Goal: Task Accomplishment & Management: Manage account settings

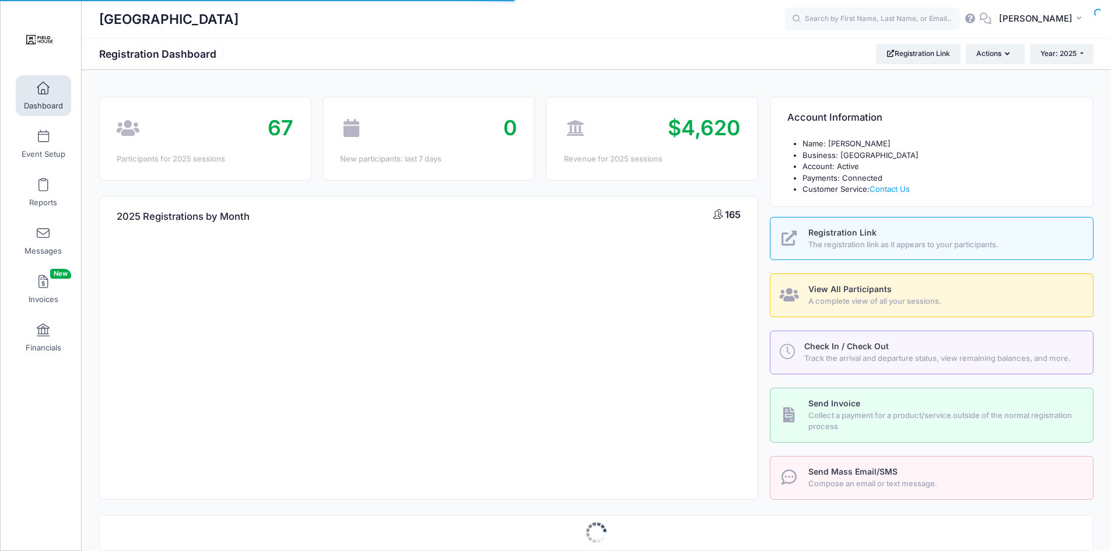
select select
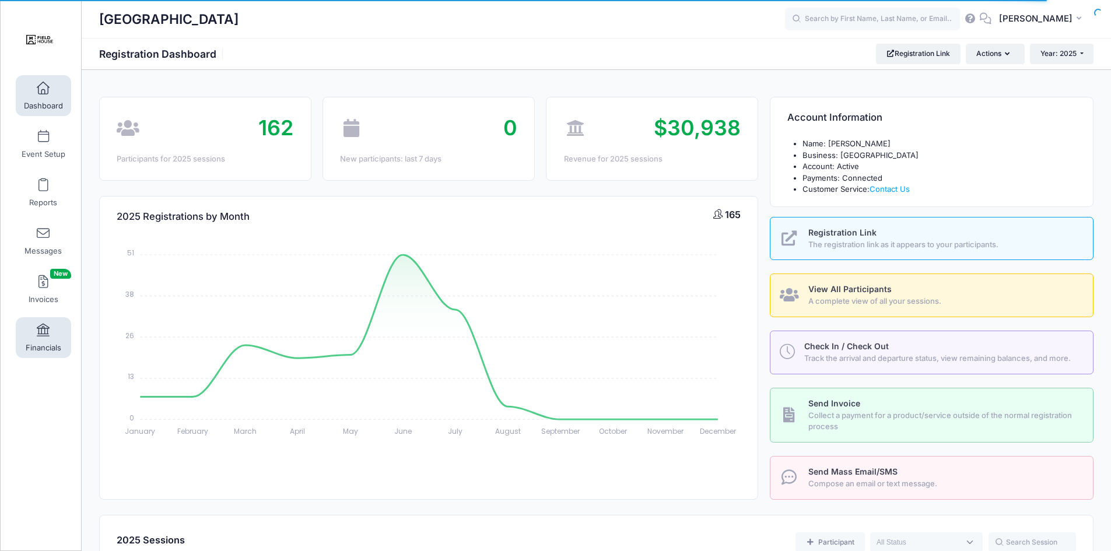
click at [43, 337] on span at bounding box center [43, 330] width 0 height 13
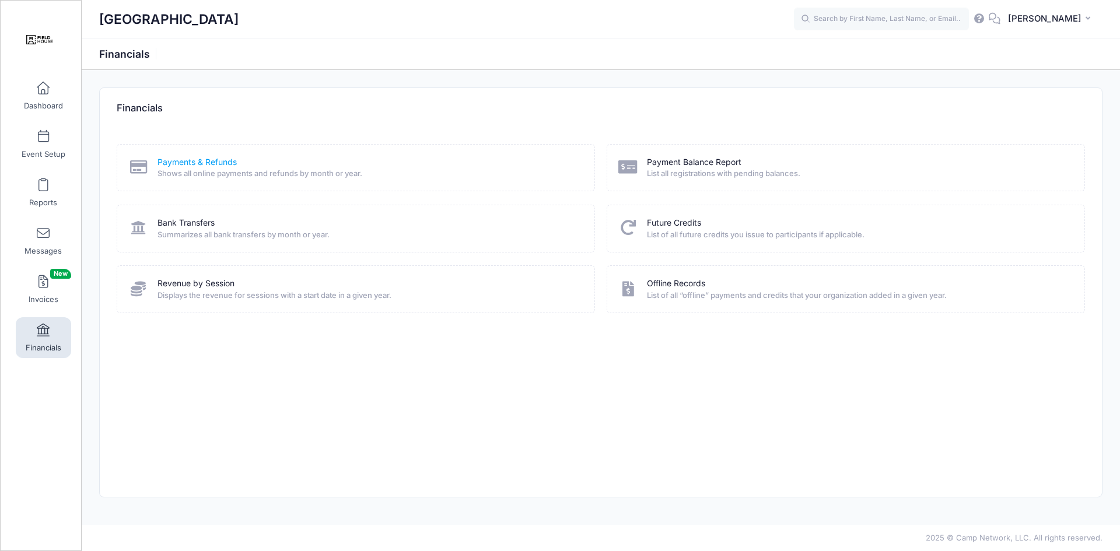
click at [225, 162] on link "Payments & Refunds" at bounding box center [197, 162] width 79 height 12
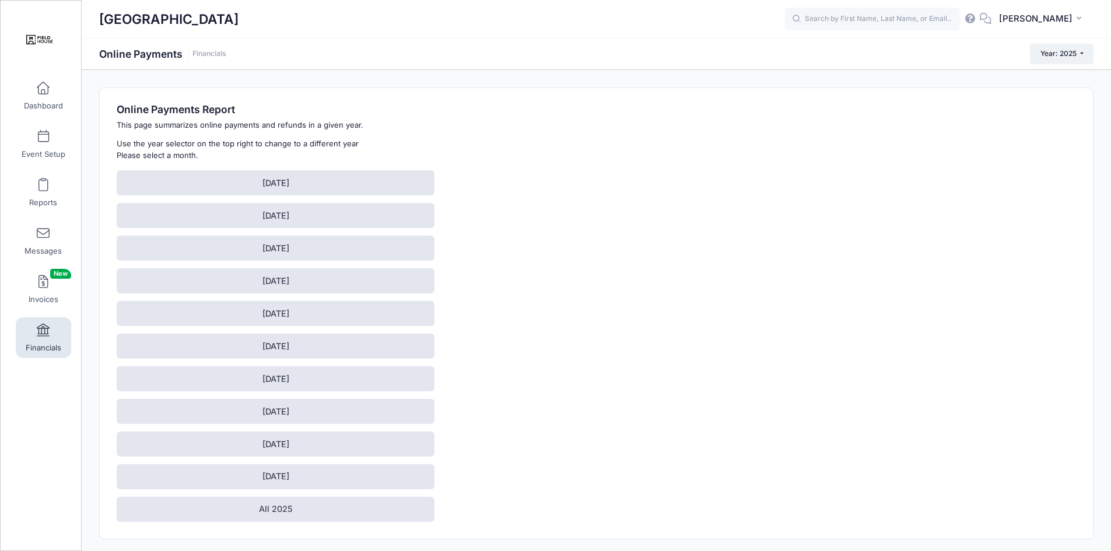
click at [45, 340] on link "Financials" at bounding box center [43, 337] width 55 height 41
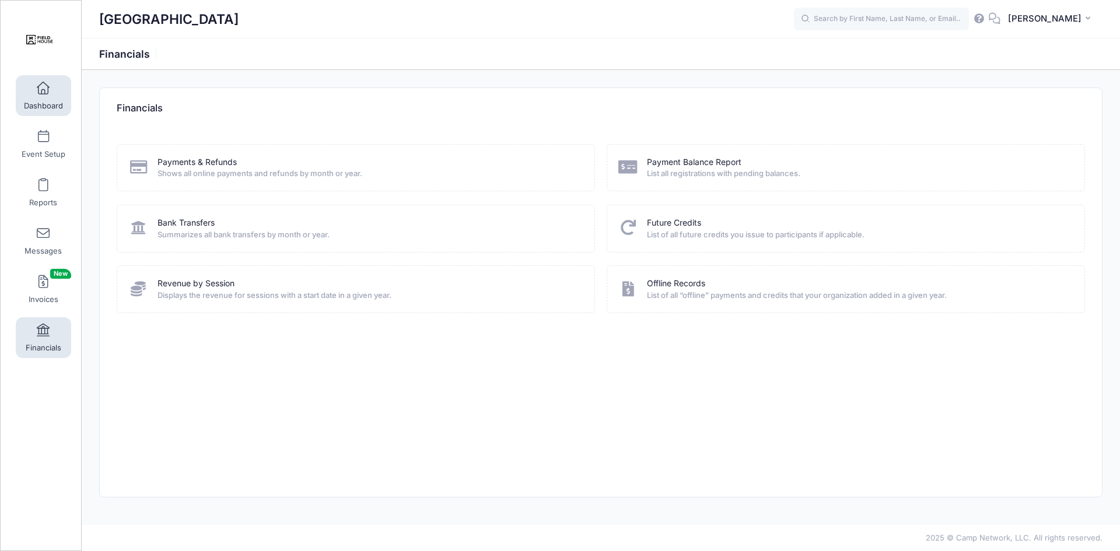
click at [43, 86] on span at bounding box center [43, 88] width 0 height 13
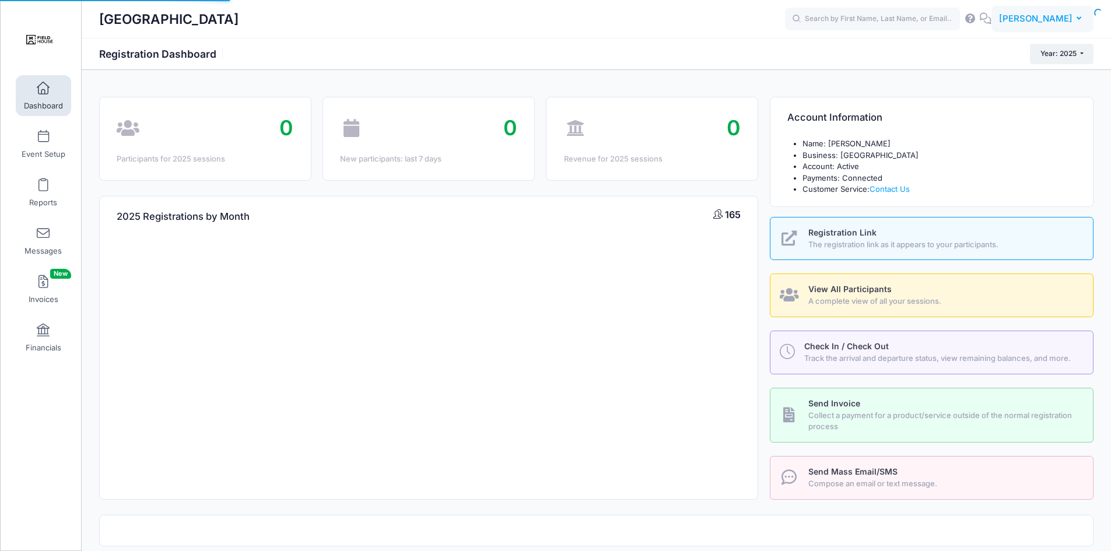
select select
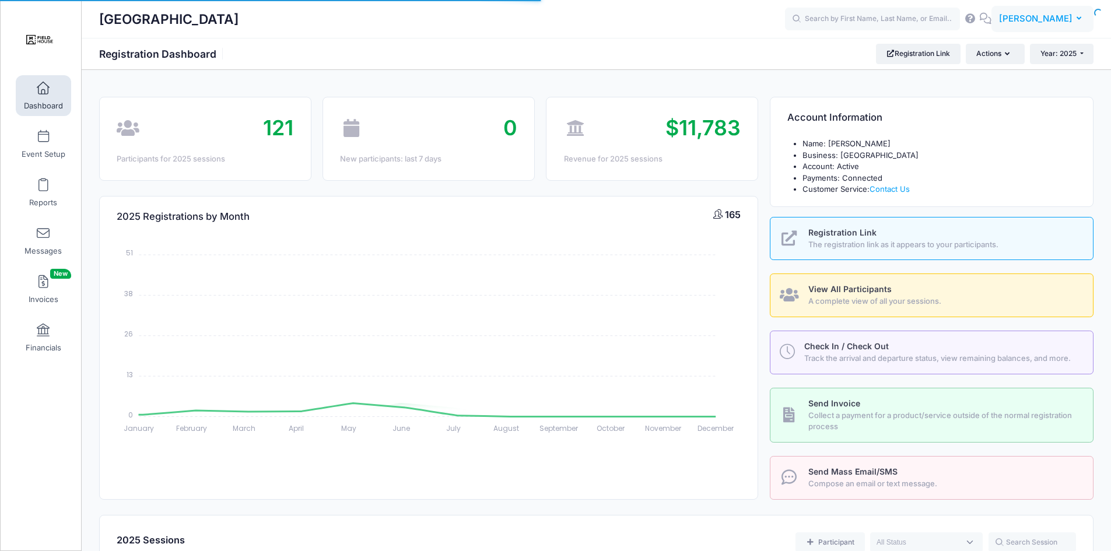
click at [1055, 15] on span "[PERSON_NAME]" at bounding box center [1036, 18] width 74 height 13
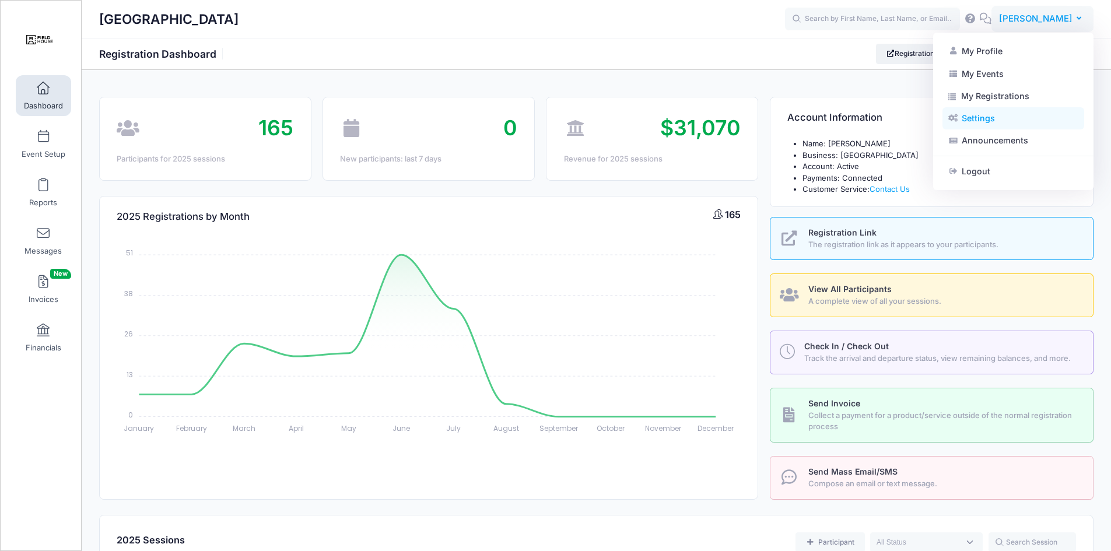
click at [980, 117] on link "Settings" at bounding box center [1014, 118] width 142 height 22
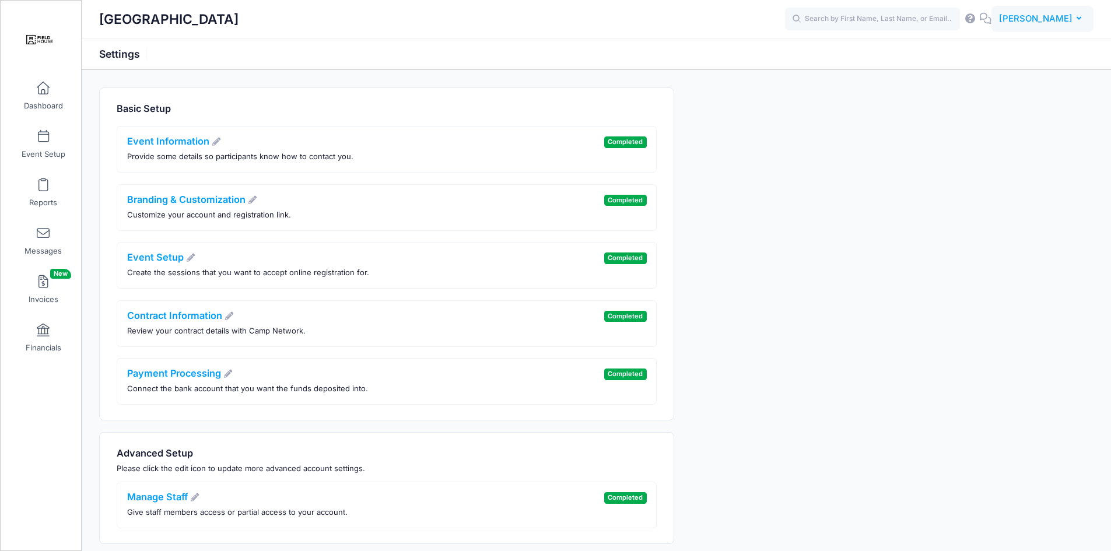
click at [1071, 16] on span "[PERSON_NAME]" at bounding box center [1036, 18] width 74 height 13
click at [987, 135] on link "Announcements" at bounding box center [1014, 141] width 142 height 22
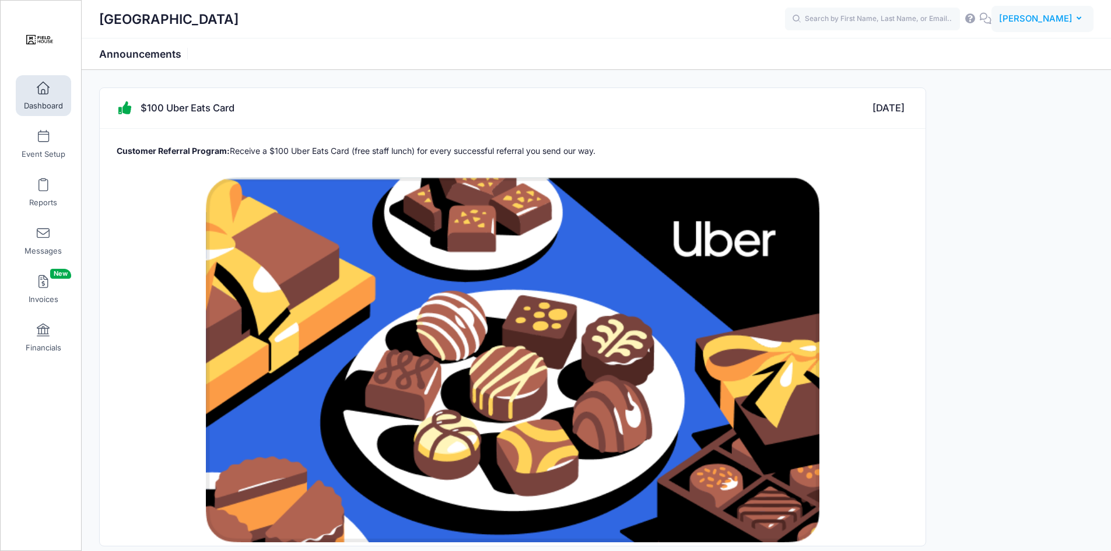
click at [1062, 19] on span "[PERSON_NAME]" at bounding box center [1036, 18] width 74 height 13
click at [992, 49] on link "My Profile" at bounding box center [1014, 51] width 142 height 22
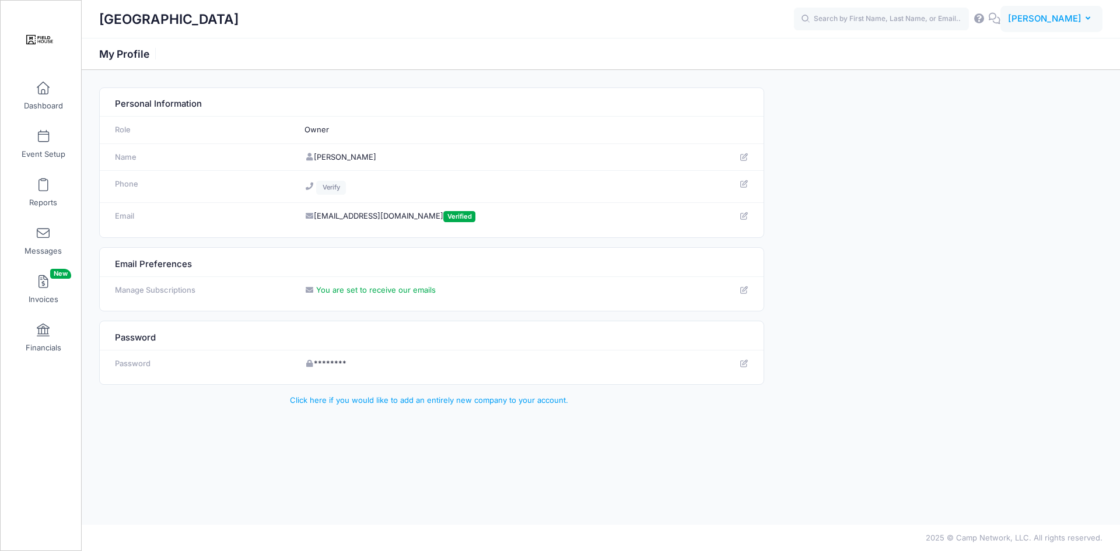
click at [1073, 8] on button "[PERSON_NAME] [PERSON_NAME]" at bounding box center [1051, 19] width 102 height 27
drag, startPoint x: 995, startPoint y: 92, endPoint x: 979, endPoint y: 44, distance: 50.2
click at [979, 44] on link "My Profile" at bounding box center [1022, 51] width 142 height 22
click at [1063, 25] on span "[PERSON_NAME]" at bounding box center [1045, 18] width 74 height 13
click at [1024, 82] on link "My Events" at bounding box center [1022, 73] width 142 height 22
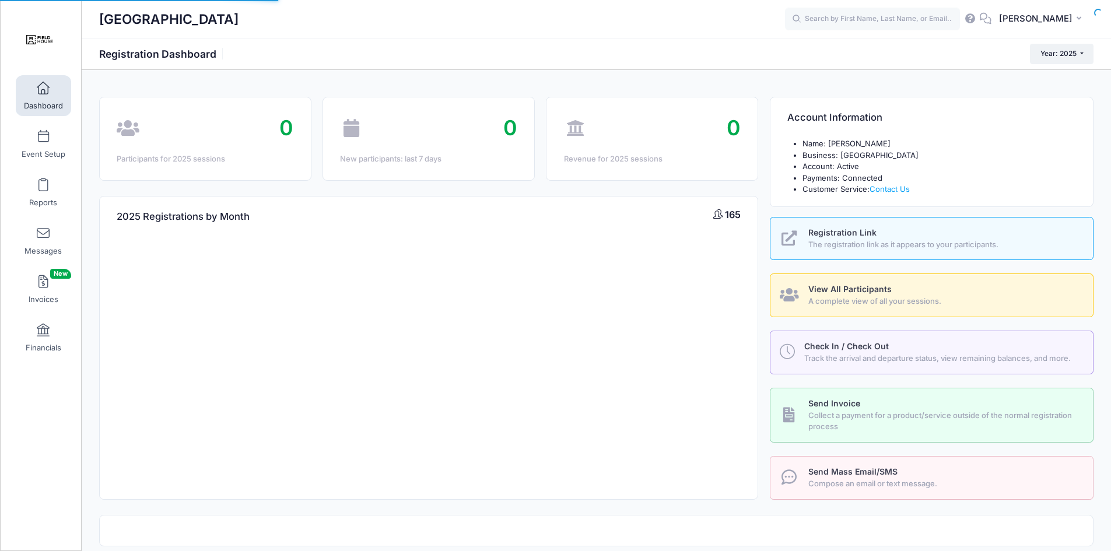
select select
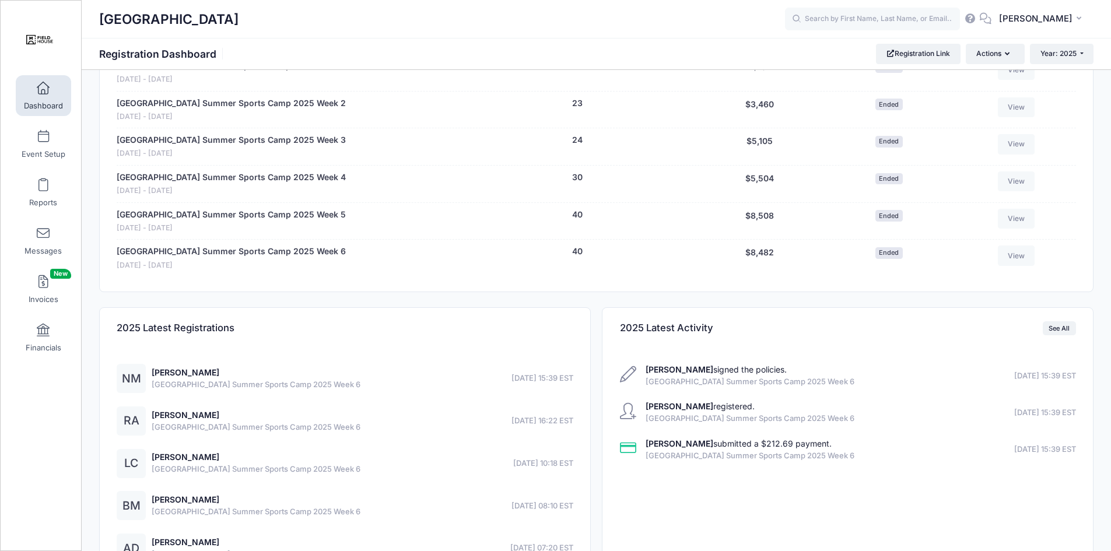
scroll to position [643, 0]
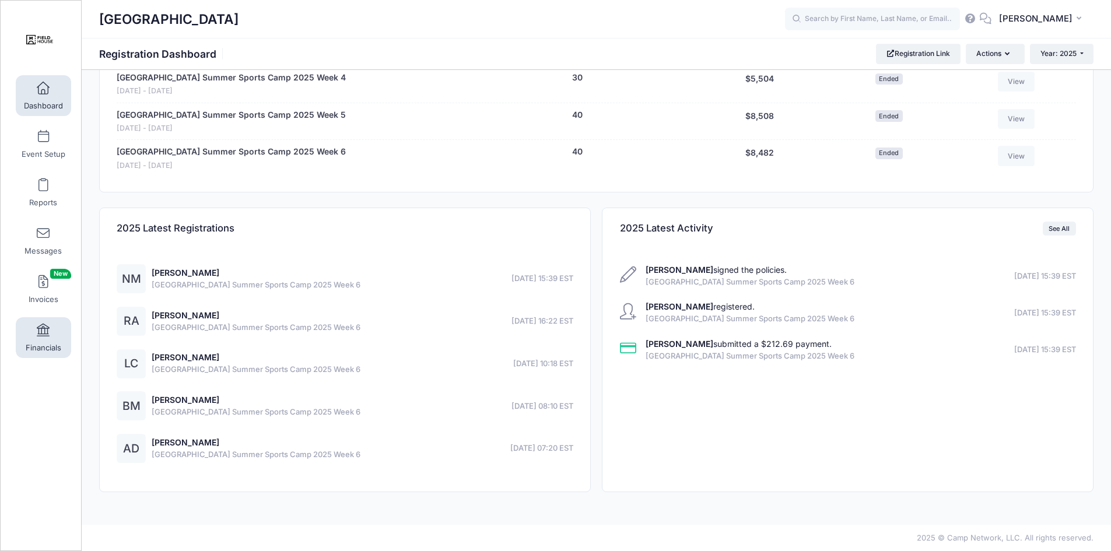
click at [41, 344] on span "Financials" at bounding box center [44, 348] width 36 height 10
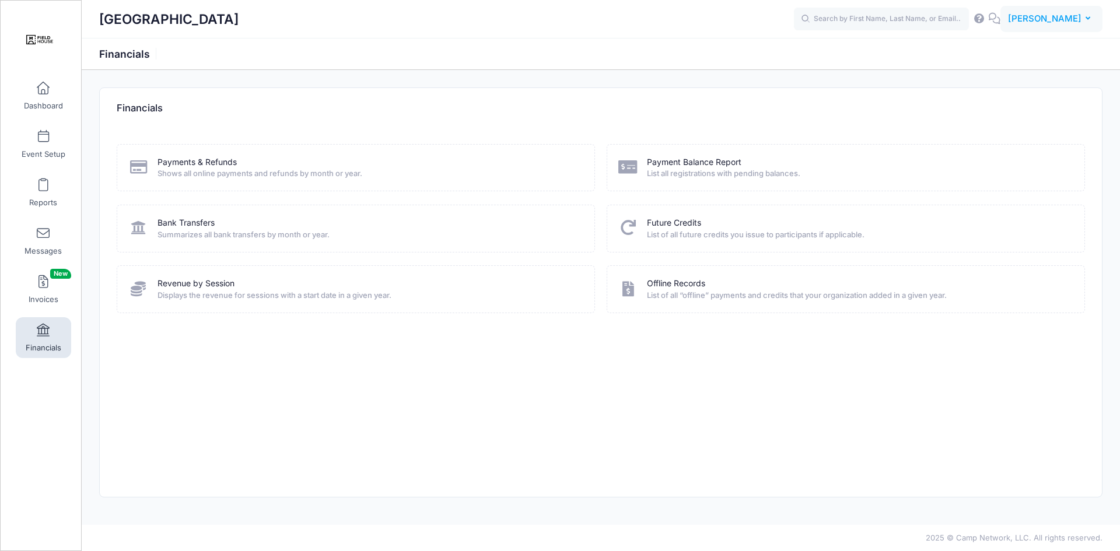
click at [1066, 20] on span "[PERSON_NAME]" at bounding box center [1045, 18] width 74 height 13
click at [1005, 29] on div "JD JoJo Davis My Profile My Events My Registrations Settings Announcements Help…" at bounding box center [948, 19] width 309 height 27
click at [1000, 25] on div at bounding box center [986, 19] width 27 height 12
click at [986, 20] on icon at bounding box center [979, 19] width 13 height 8
click at [1093, 22] on button "JD JoJo Davis" at bounding box center [1051, 19] width 102 height 27
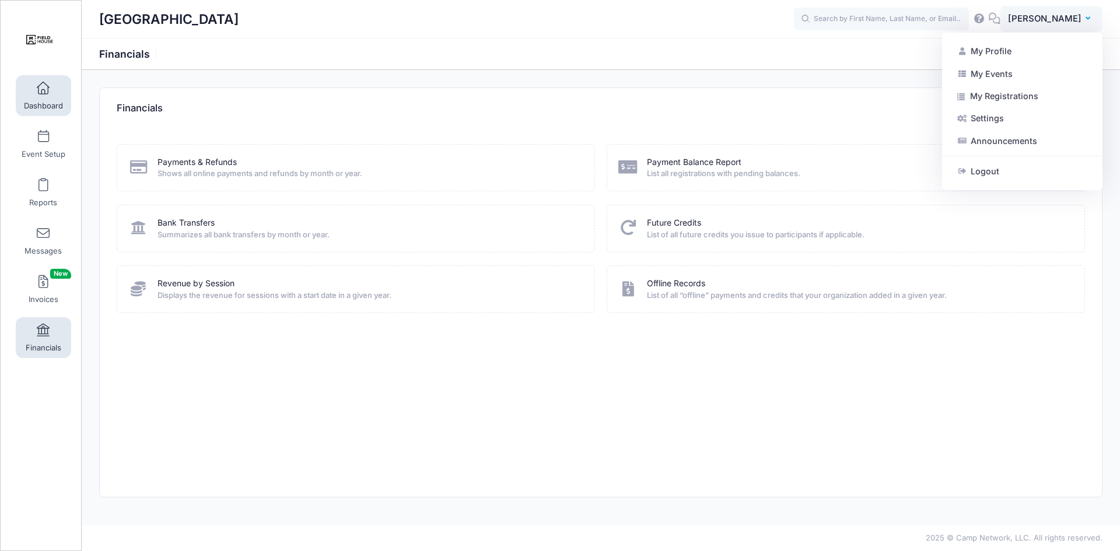
click at [41, 101] on span "Dashboard" at bounding box center [43, 106] width 39 height 10
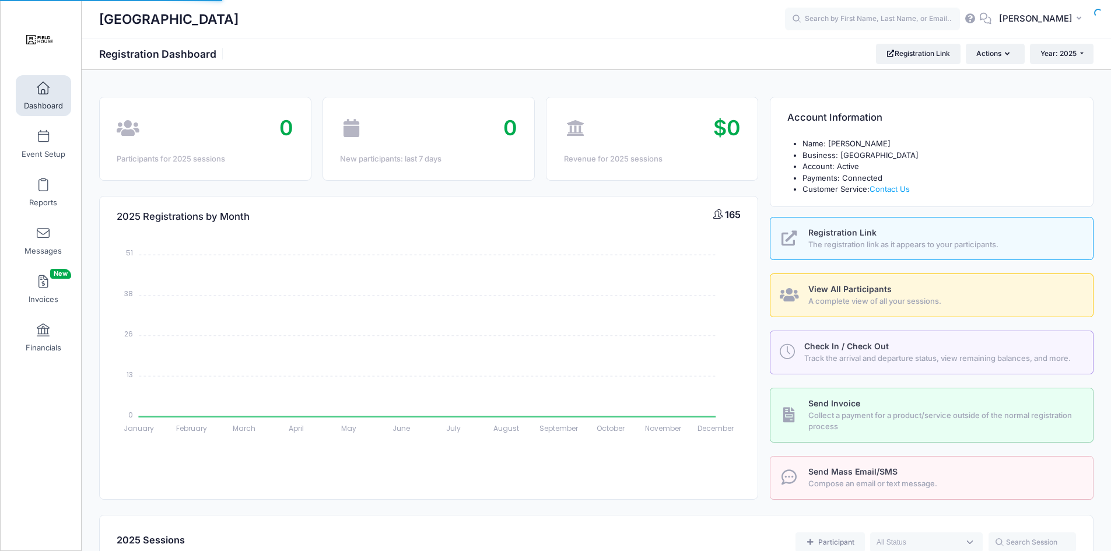
select select
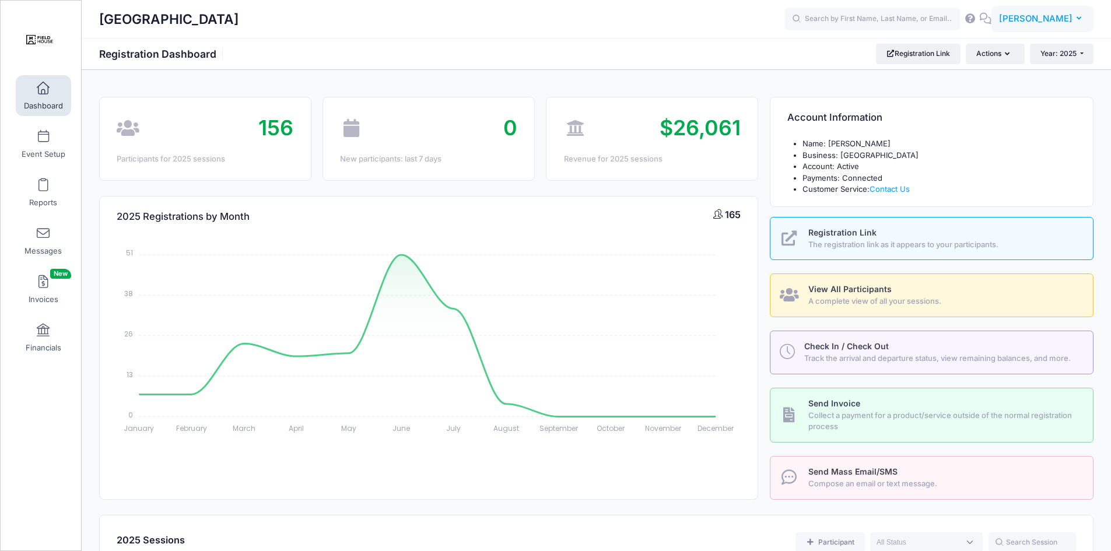
click at [1065, 27] on button "JD JoJo Davis" at bounding box center [1043, 19] width 102 height 27
click at [988, 55] on link "My Profile" at bounding box center [1014, 51] width 142 height 22
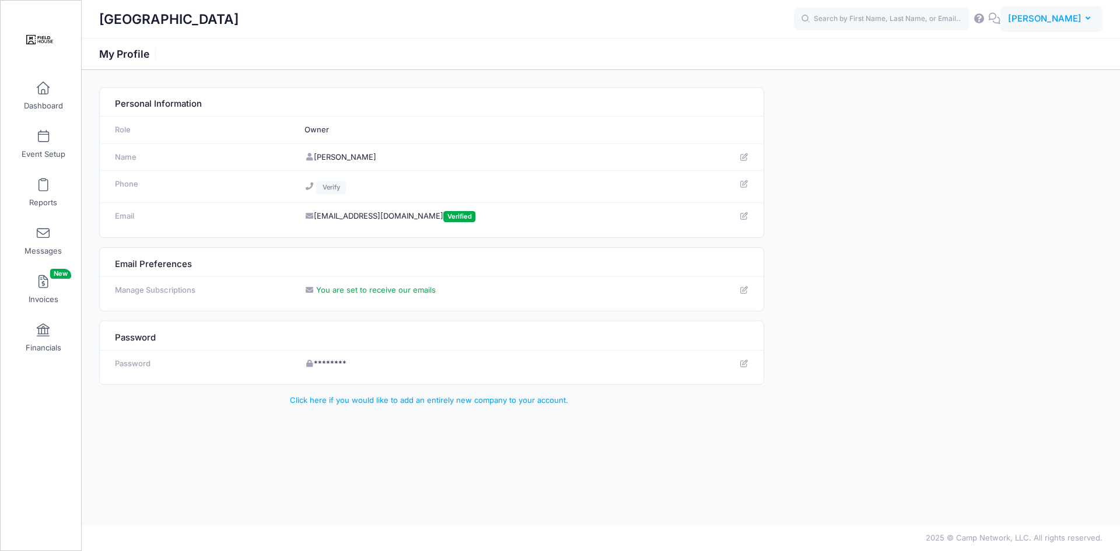
click at [1064, 27] on button "JD JoJo Davis" at bounding box center [1051, 19] width 102 height 27
click at [986, 123] on link "Settings" at bounding box center [1022, 118] width 142 height 22
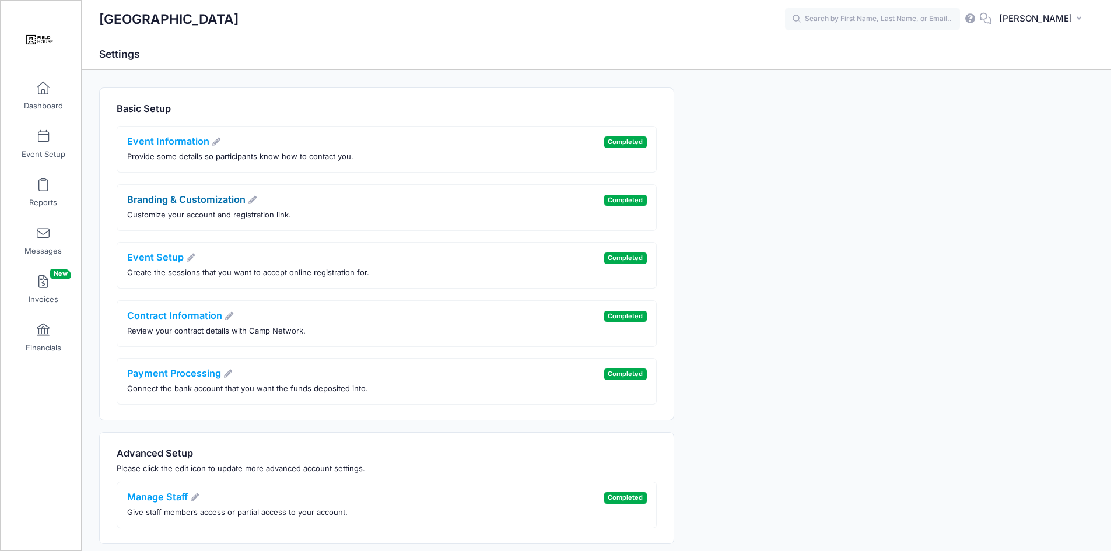
click at [208, 198] on link "Branding & Customization" at bounding box center [192, 200] width 131 height 12
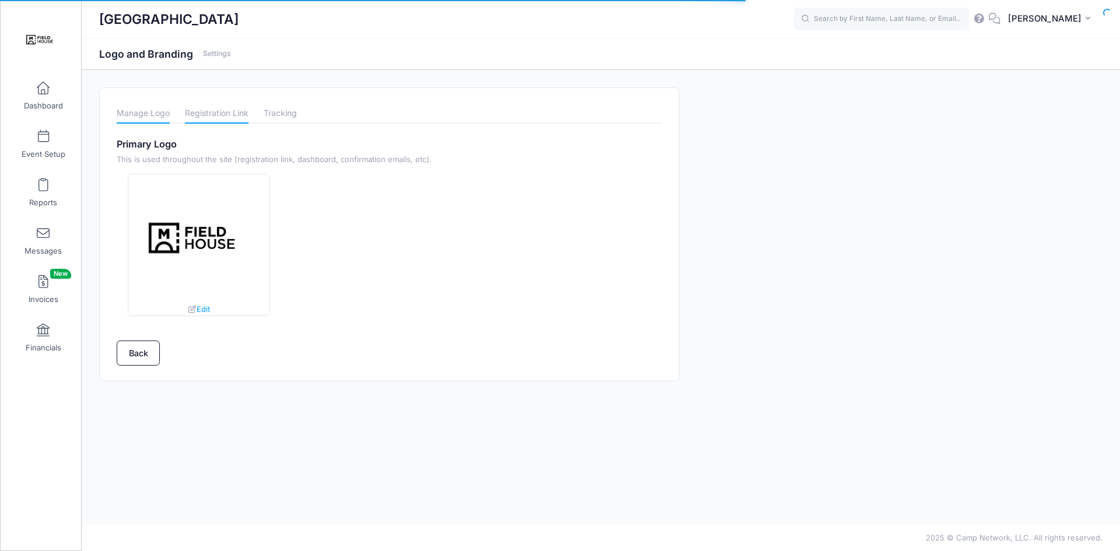
click at [216, 112] on link "Registration Link" at bounding box center [217, 113] width 64 height 20
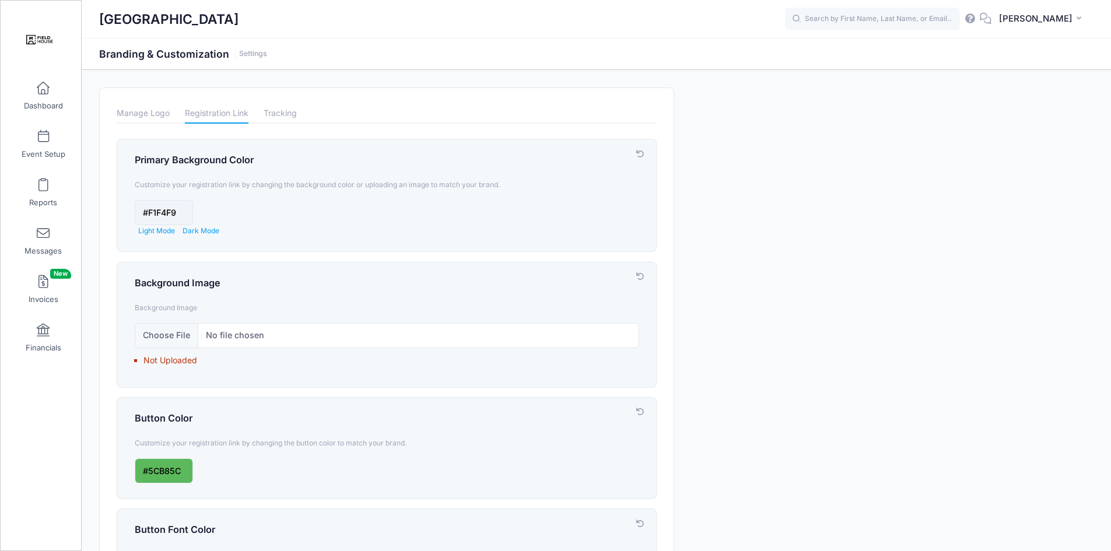
scroll to position [1, 0]
click at [281, 114] on link "Tracking" at bounding box center [280, 113] width 33 height 20
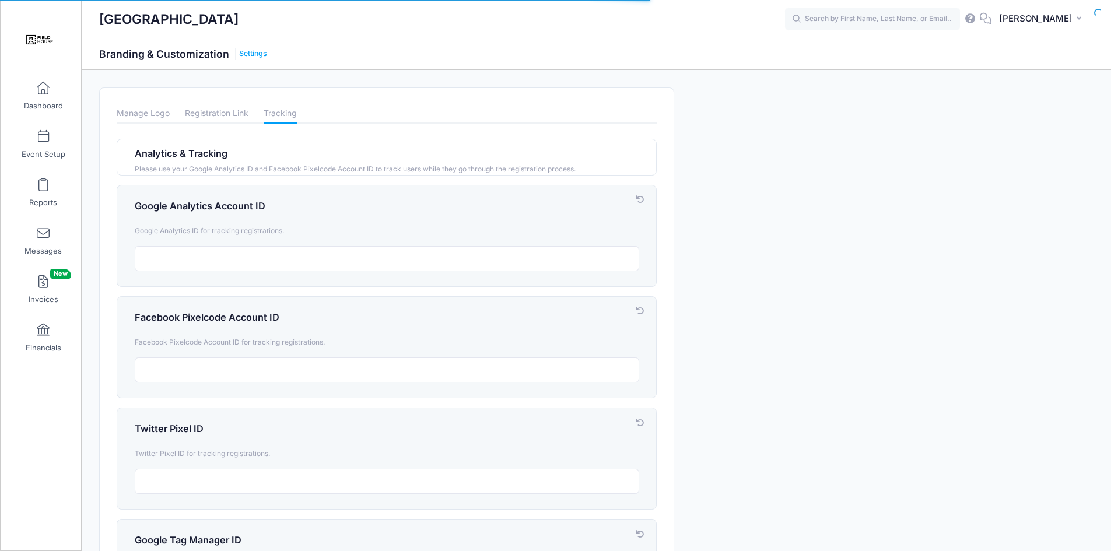
click at [251, 54] on link "Settings" at bounding box center [253, 54] width 28 height 9
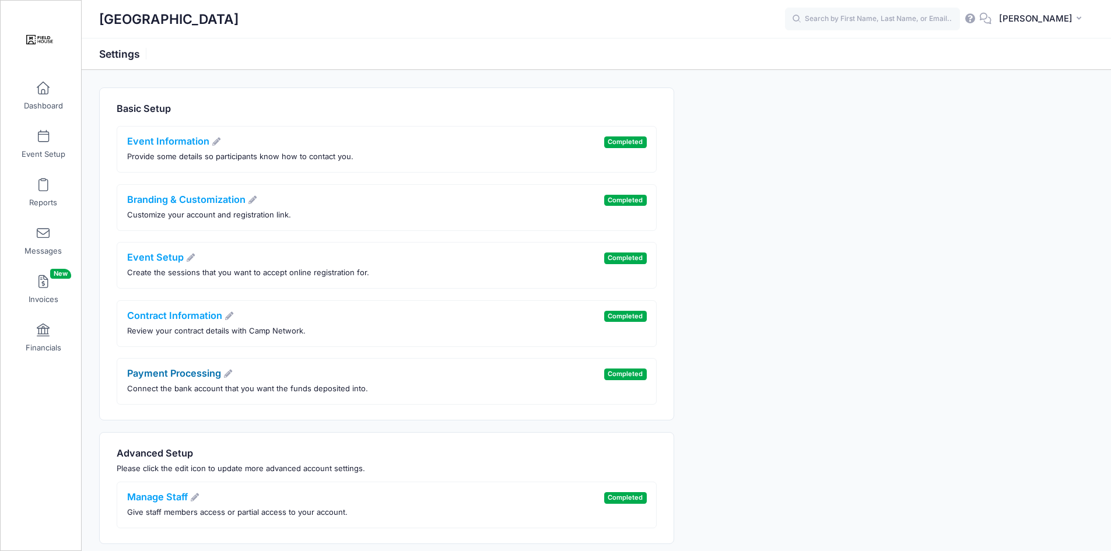
click at [197, 373] on link "Payment Processing" at bounding box center [180, 374] width 106 height 12
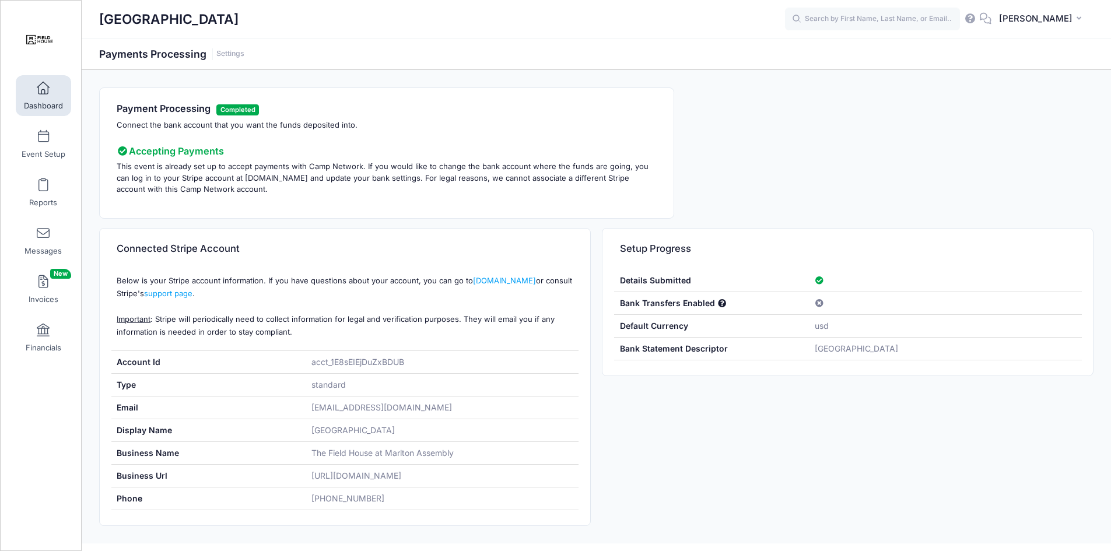
click at [51, 97] on link "Dashboard" at bounding box center [43, 95] width 55 height 41
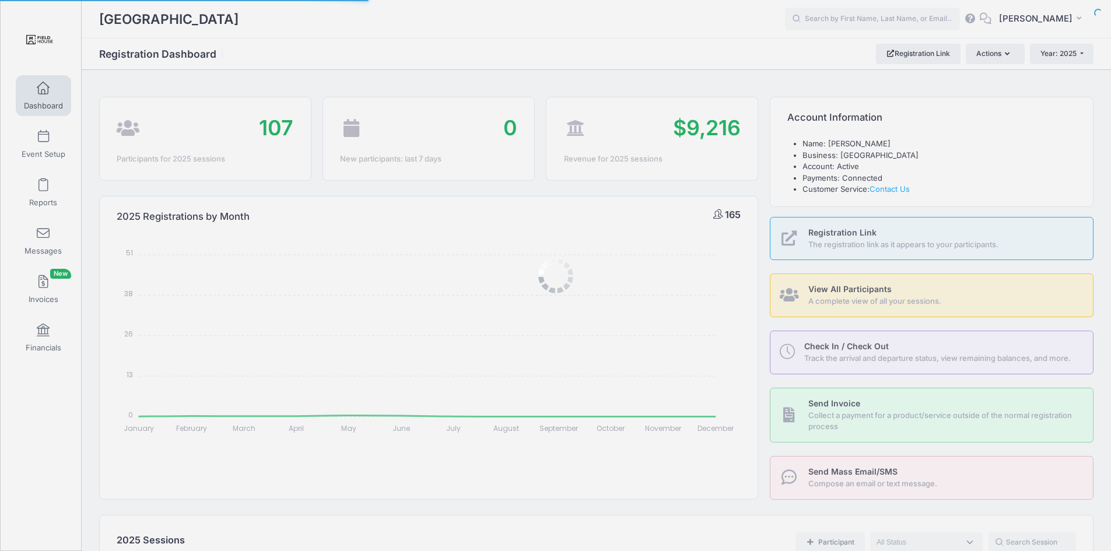
select select
